Goal: Find specific page/section: Find specific page/section

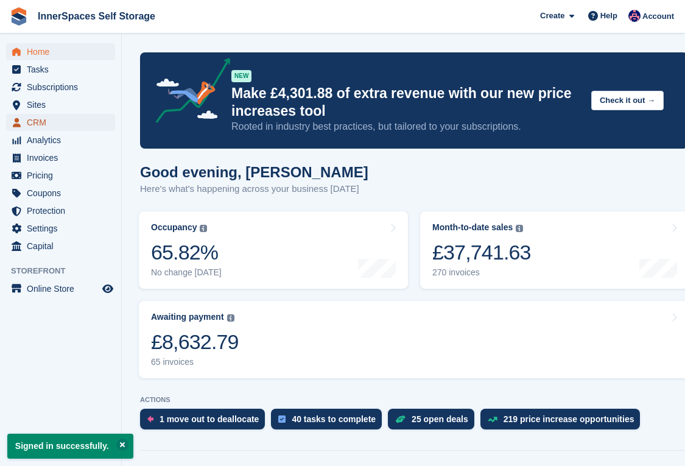
click at [52, 123] on span "CRM" at bounding box center [63, 122] width 73 height 17
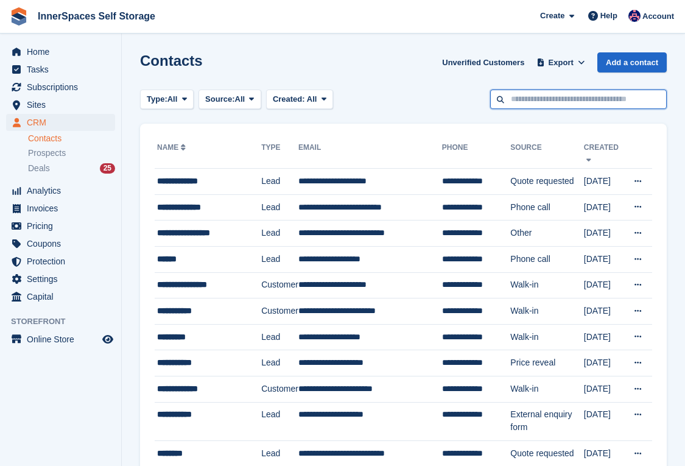
click at [568, 101] on input "text" at bounding box center [578, 99] width 176 height 20
type input "********"
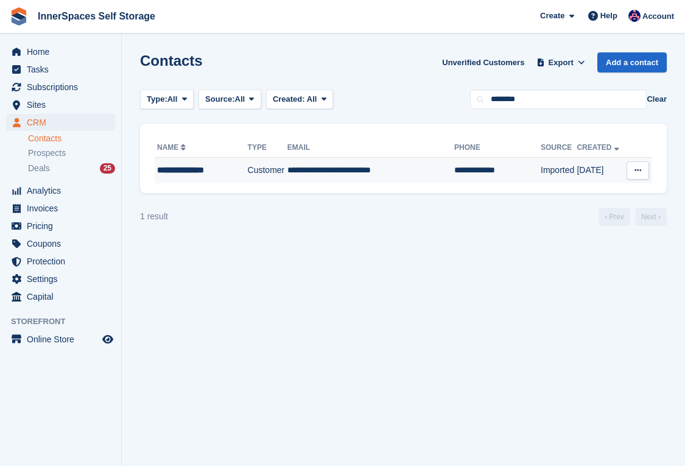
click at [425, 181] on td "**********" at bounding box center [370, 171] width 167 height 26
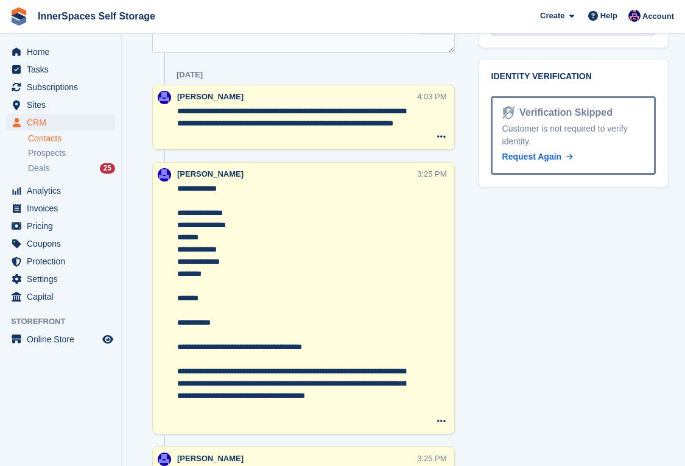
scroll to position [829, 0]
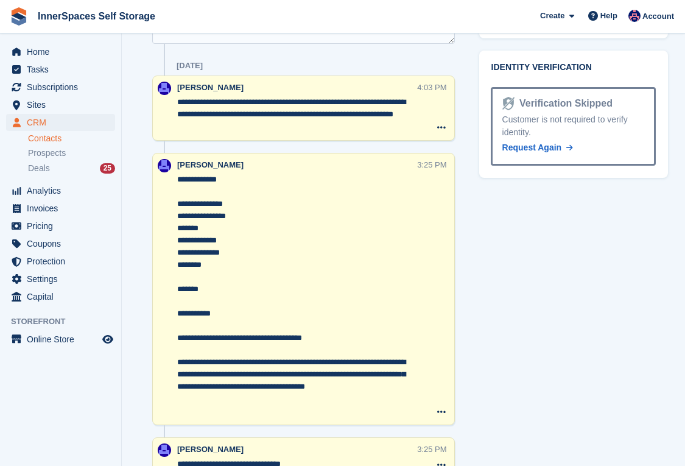
drag, startPoint x: 273, startPoint y: 119, endPoint x: 288, endPoint y: 153, distance: 37.3
click at [288, 141] on div "**********" at bounding box center [303, 107] width 302 height 65
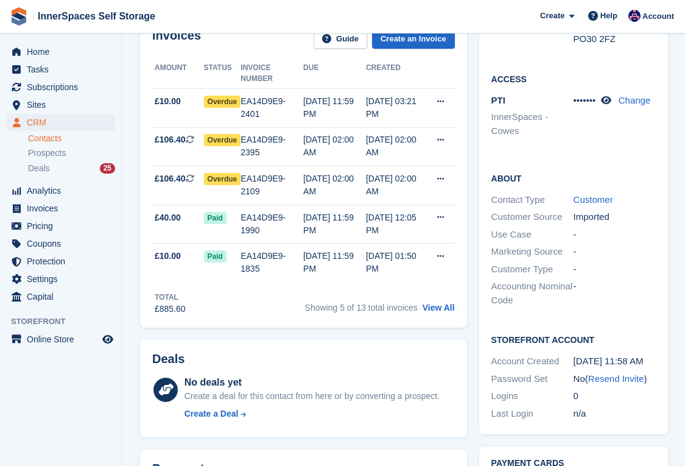
scroll to position [153, 0]
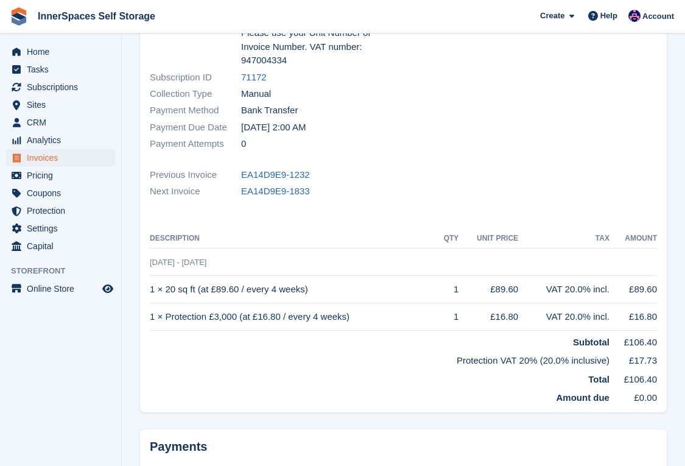
scroll to position [256, 0]
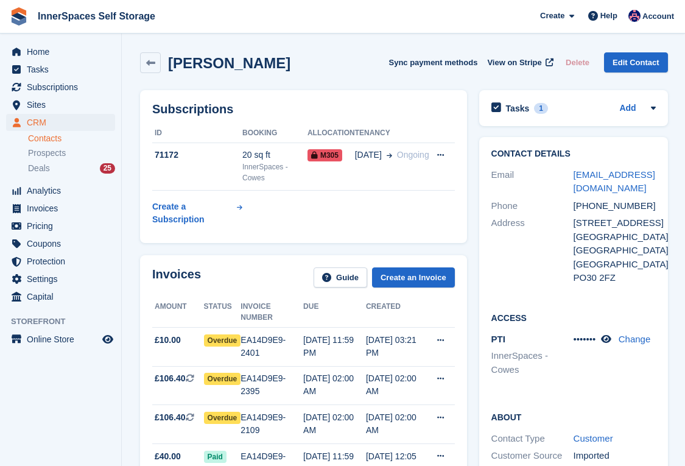
scroll to position [2457, 0]
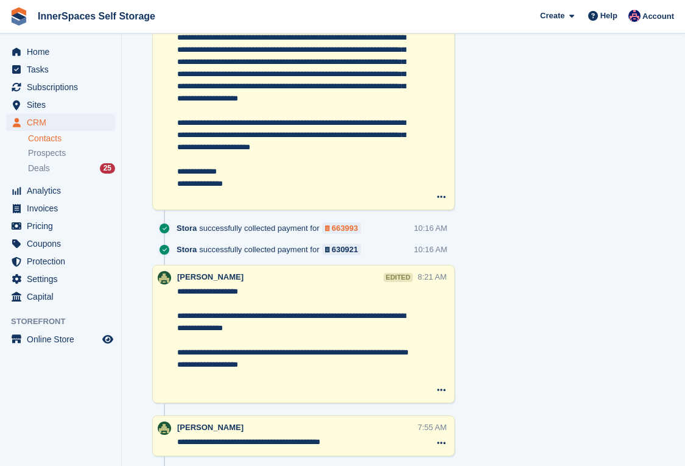
click at [350, 234] on div "663993" at bounding box center [345, 228] width 26 height 12
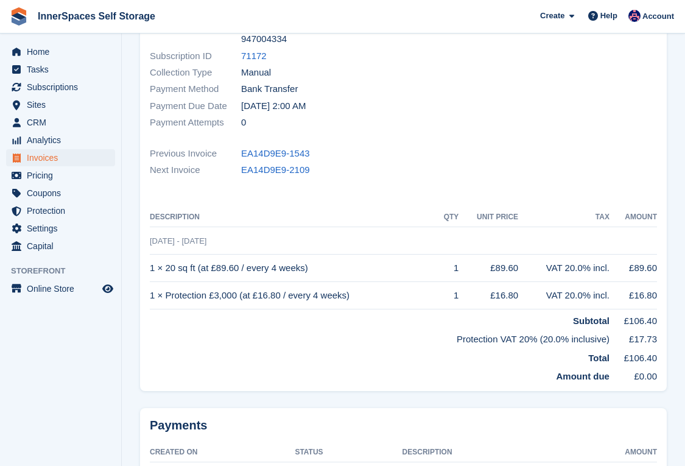
scroll to position [285, 0]
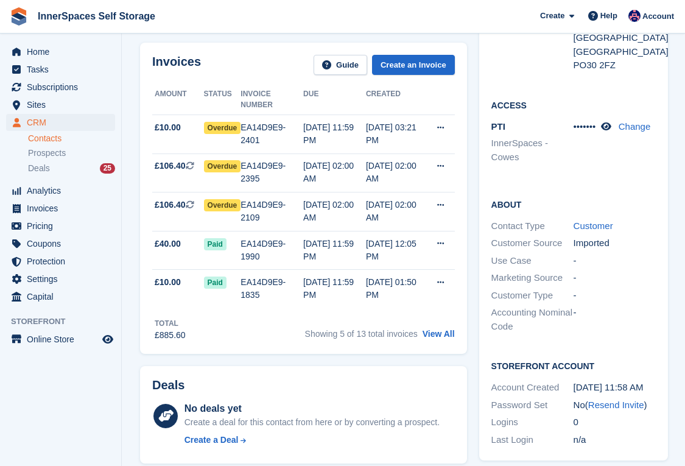
scroll to position [214, 0]
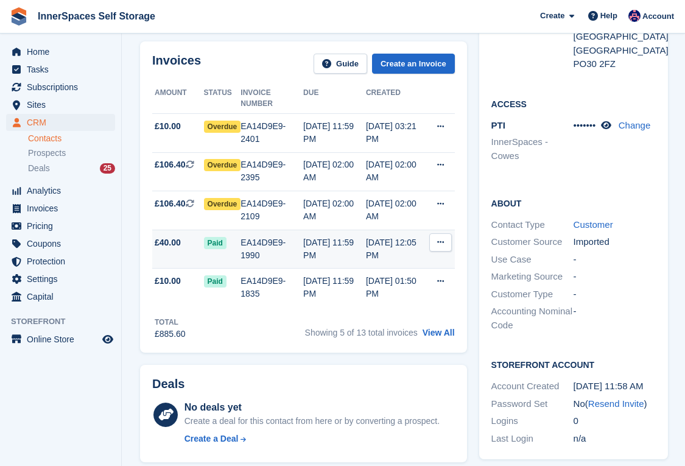
click at [268, 248] on div "EA14D9E9-1990" at bounding box center [271, 249] width 63 height 26
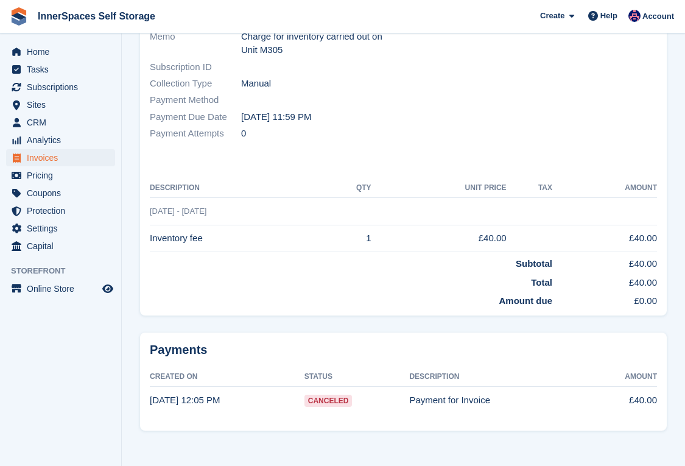
scroll to position [193, 0]
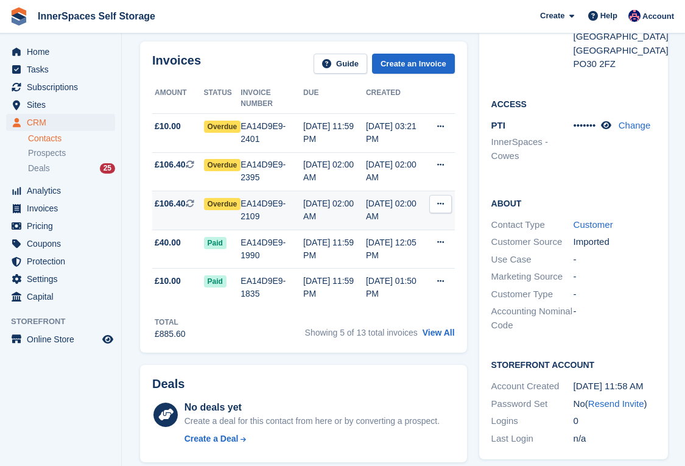
scroll to position [223, 0]
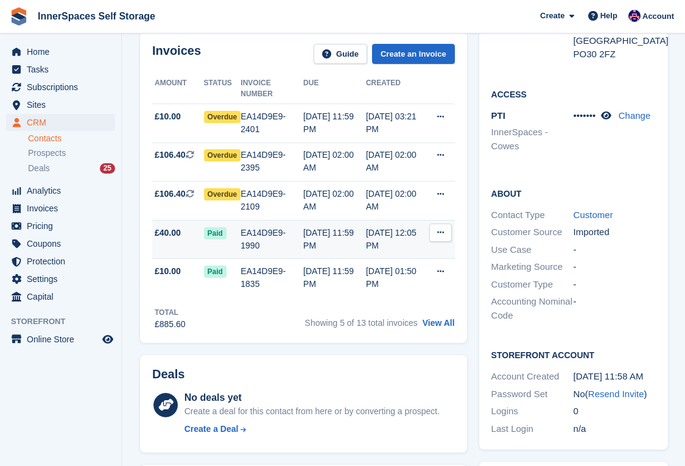
click at [245, 229] on div "EA14D9E9-1990" at bounding box center [271, 239] width 63 height 26
